Goal: Download file/media

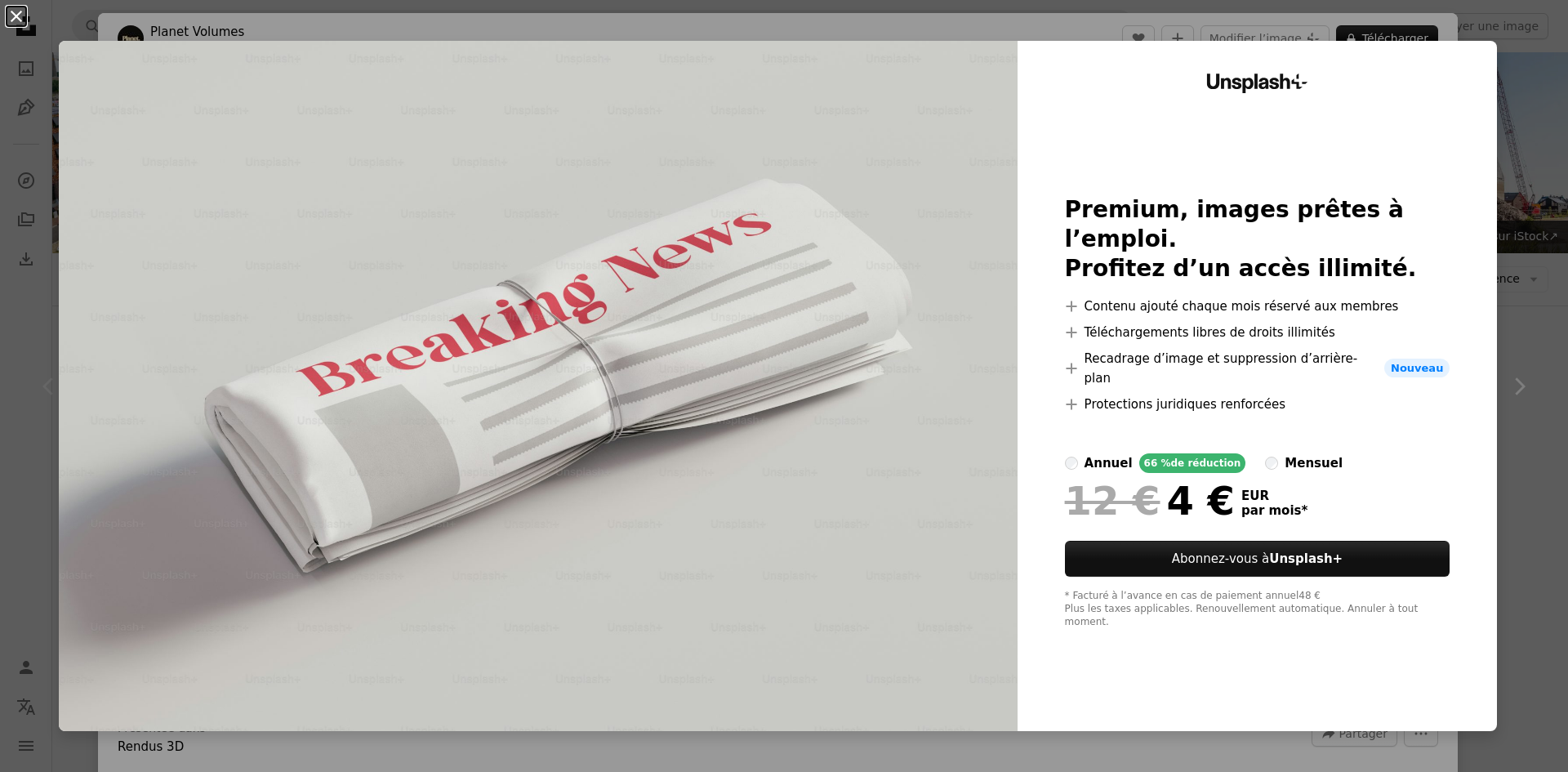
click at [21, 17] on button "An X shape" at bounding box center [16, 16] width 20 height 20
